Goal: Task Accomplishment & Management: Complete application form

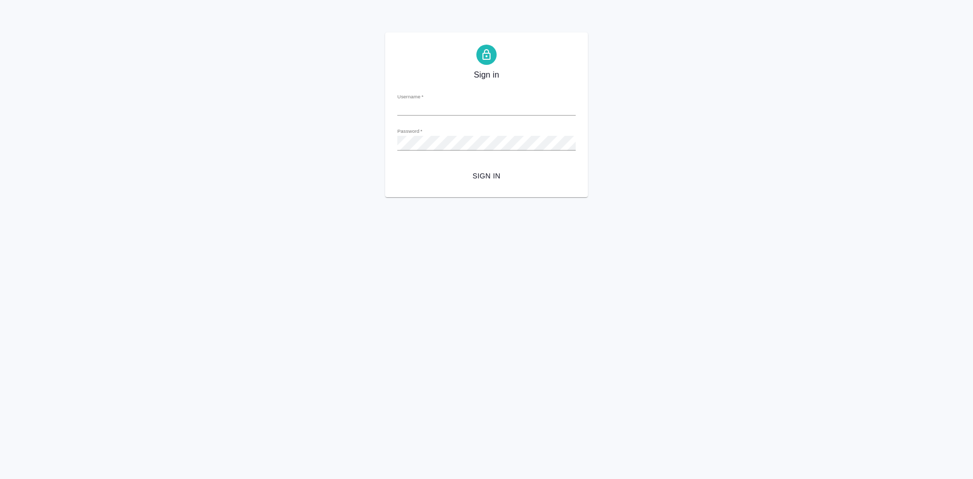
type input "[EMAIL_ADDRESS][DOMAIN_NAME]"
click at [361, 145] on div "Sign in Username   * [EMAIL_ADDRESS][DOMAIN_NAME] Password   * urlPath   * / Si…" at bounding box center [486, 114] width 973 height 165
drag, startPoint x: 671, startPoint y: 241, endPoint x: 659, endPoint y: 230, distance: 15.8
click at [670, 197] on html "Sign in Username   * t.soldatenkova@awatera.com Password   * urlPath   * / Sign…" at bounding box center [486, 98] width 973 height 197
click at [500, 179] on span "Sign in" at bounding box center [487, 176] width 162 height 13
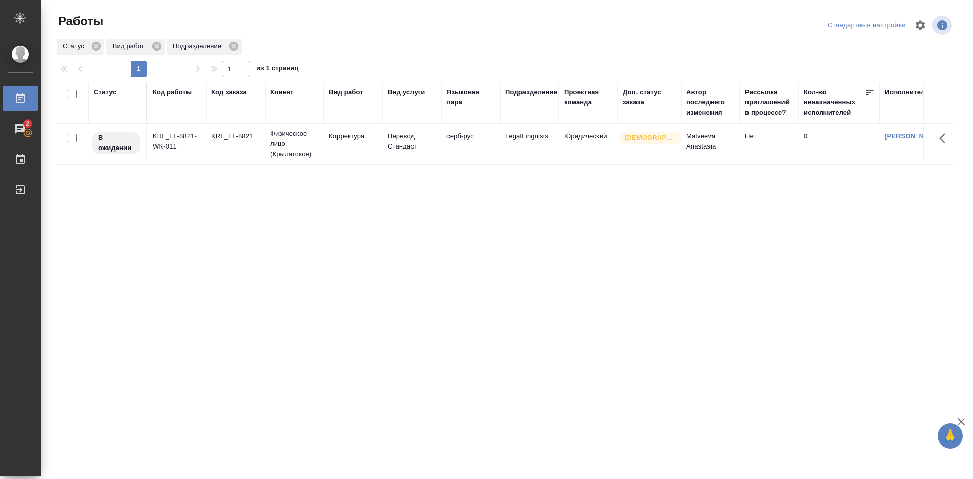
click at [349, 182] on div "Статус Код работы Код заказа Клиент Вид работ Вид услуги Языковая пара Подразде…" at bounding box center [505, 264] width 898 height 365
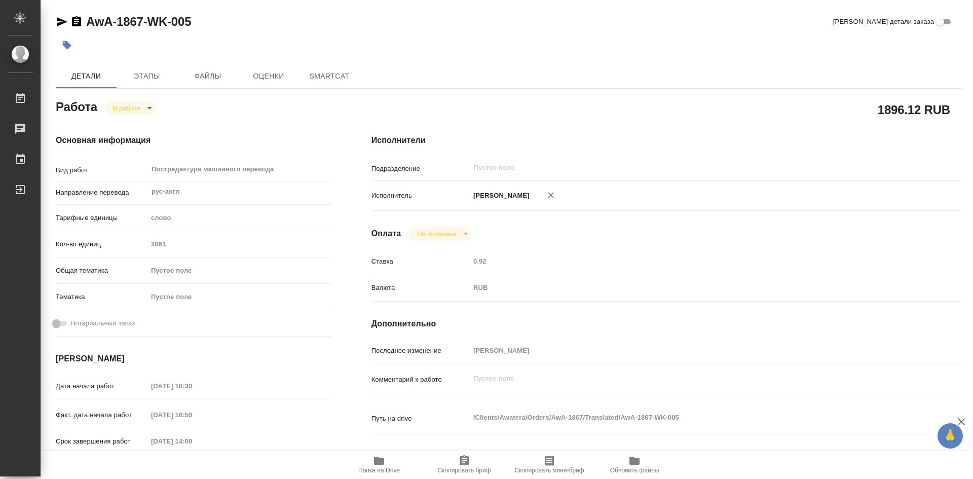
type textarea "x"
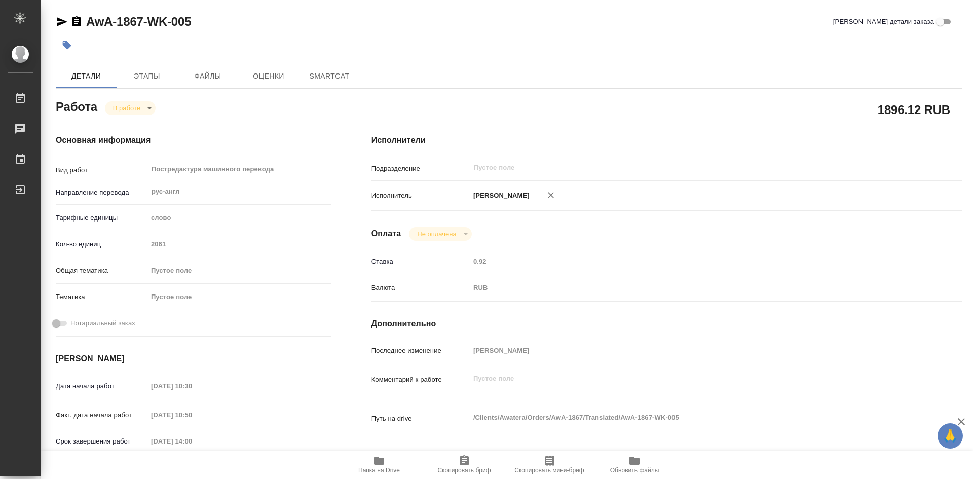
type textarea "x"
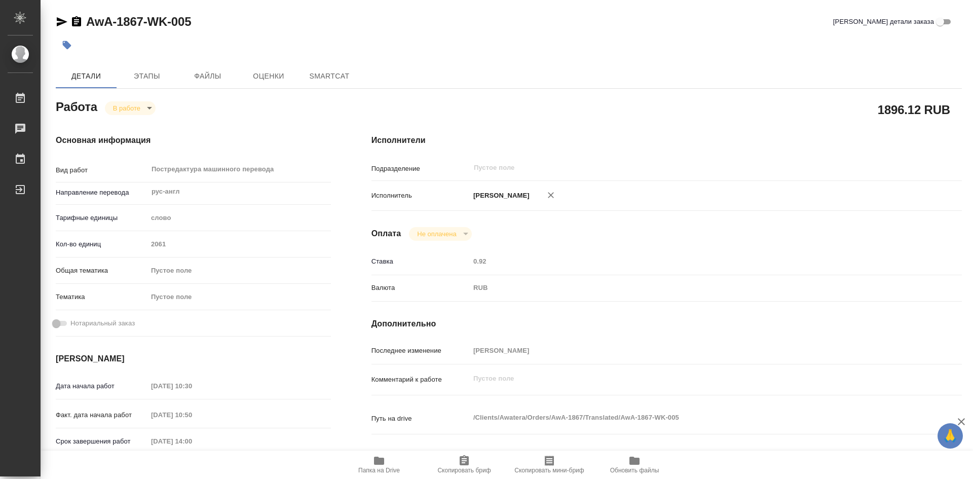
type textarea "x"
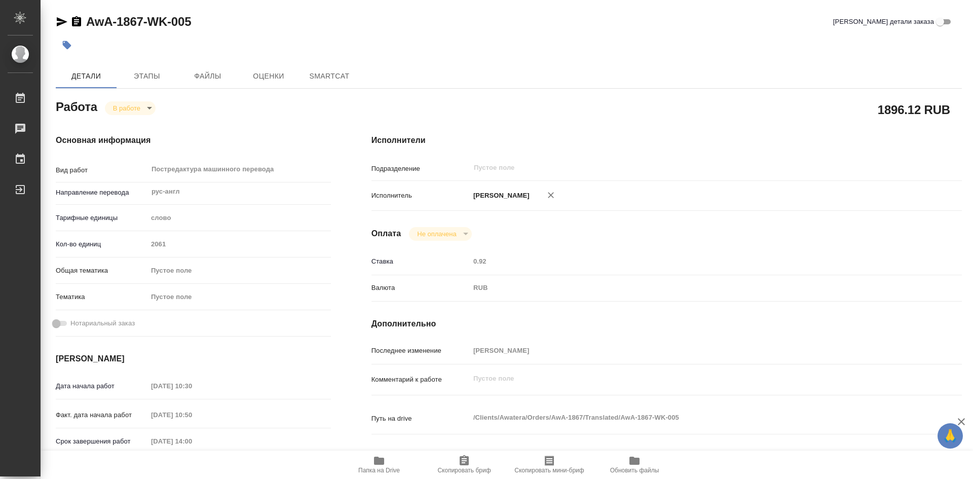
type textarea "x"
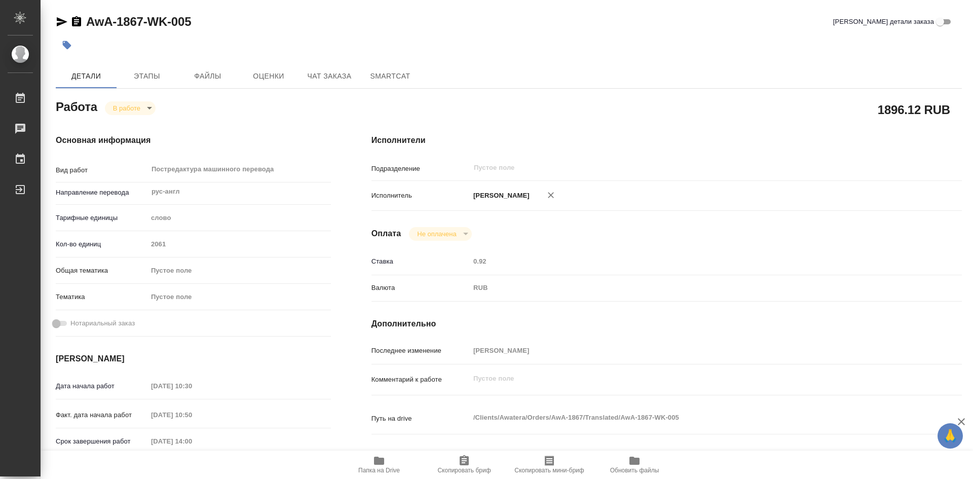
type textarea "x"
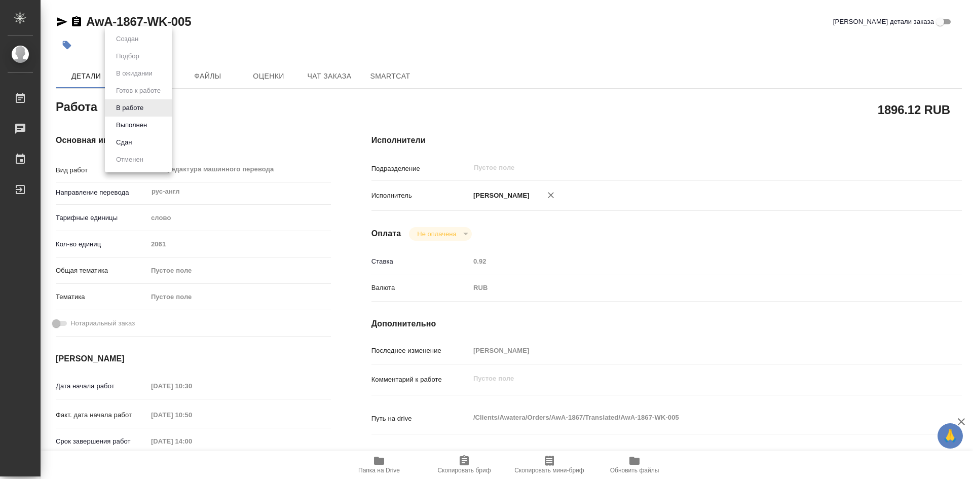
click at [151, 104] on body "🙏 .cls-1 fill:#fff; AWATERA [PERSON_NAME] Работы Чаты График Выйти AwA-1867-WK-…" at bounding box center [486, 239] width 973 height 479
click at [135, 122] on button "Выполнен" at bounding box center [131, 125] width 37 height 11
type textarea "x"
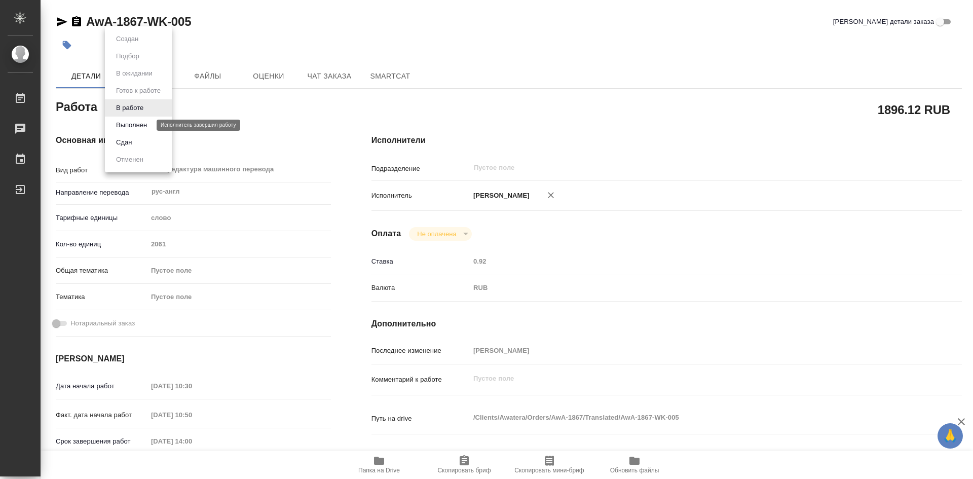
type textarea "x"
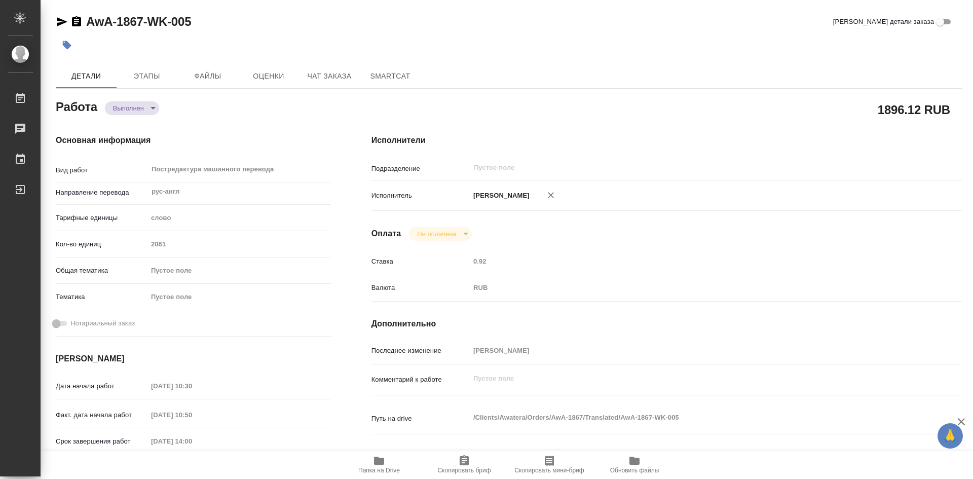
type textarea "x"
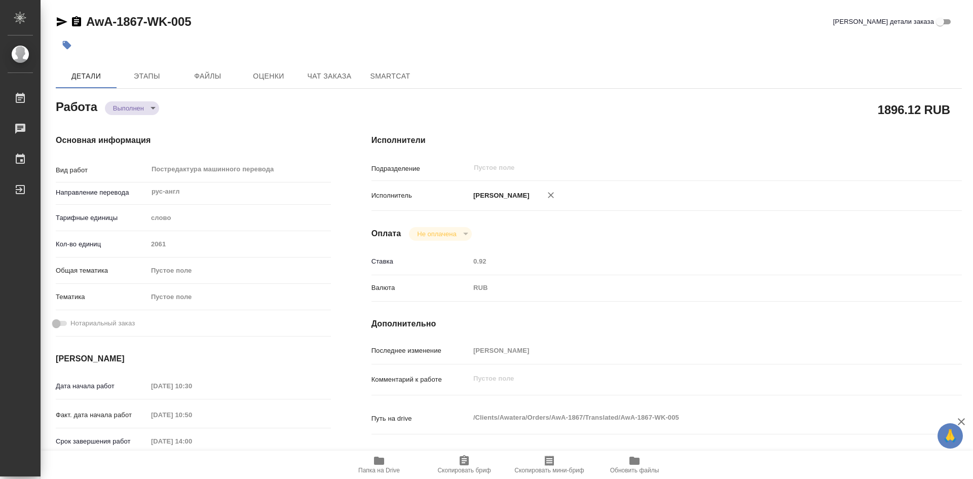
type textarea "x"
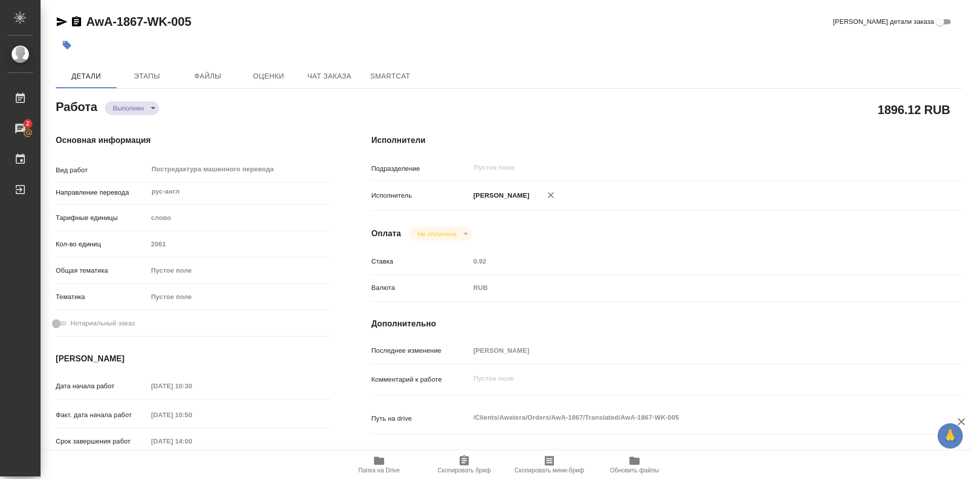
type textarea "x"
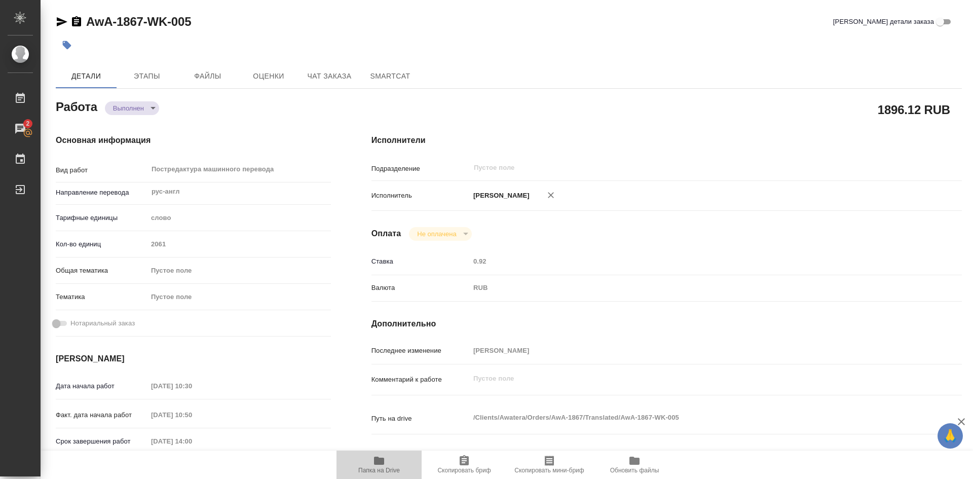
click at [384, 461] on icon "button" at bounding box center [379, 461] width 10 height 8
